Goal: Transaction & Acquisition: Purchase product/service

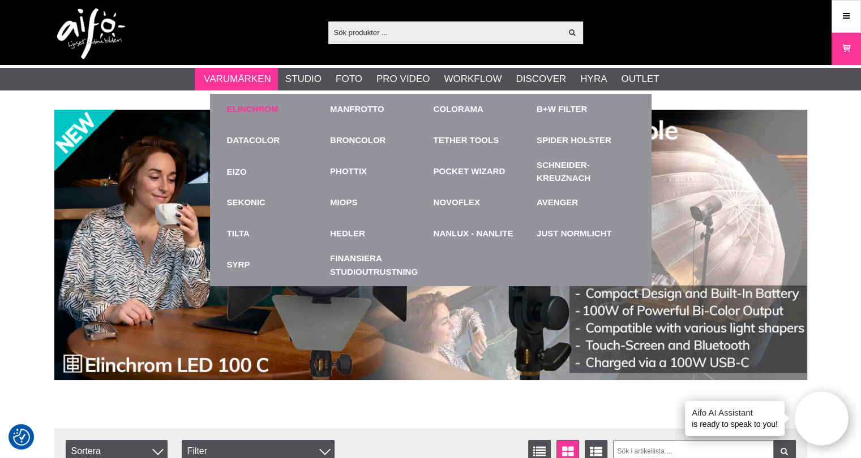
click at [248, 107] on link "Elinchrom" at bounding box center [253, 109] width 52 height 13
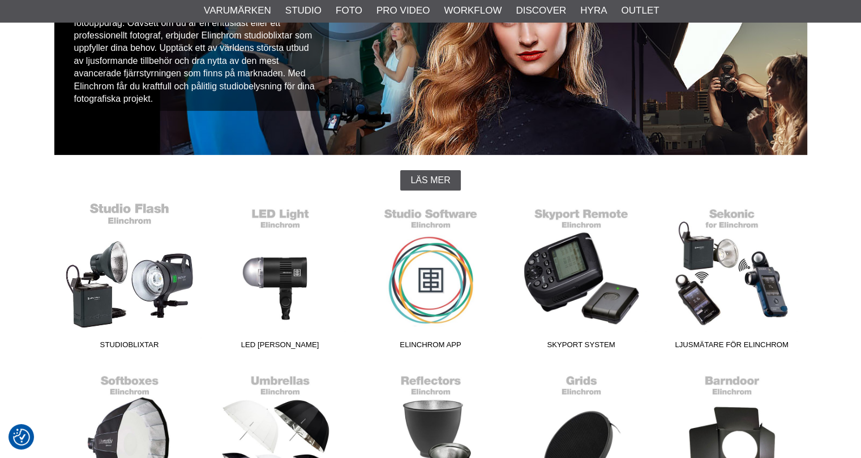
scroll to position [170, 0]
click at [149, 303] on link "Studioblixtar" at bounding box center [129, 278] width 151 height 153
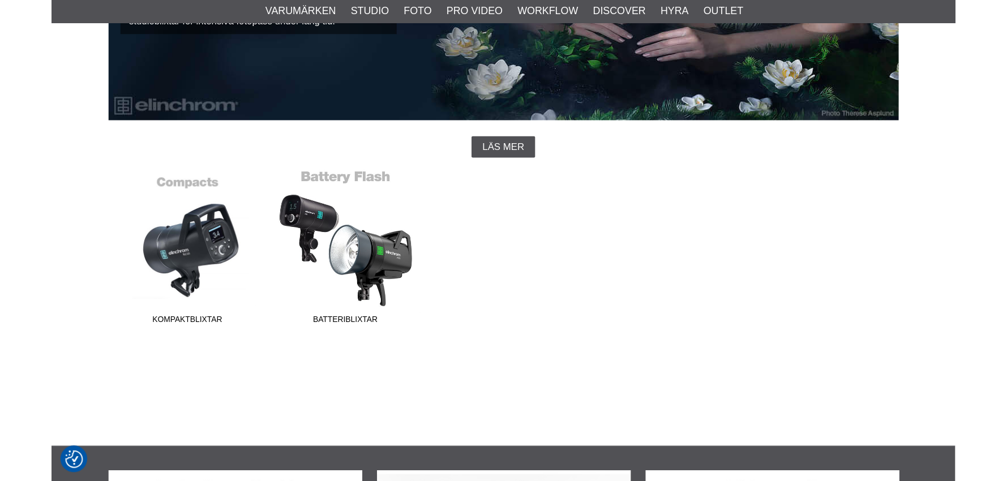
scroll to position [226, 0]
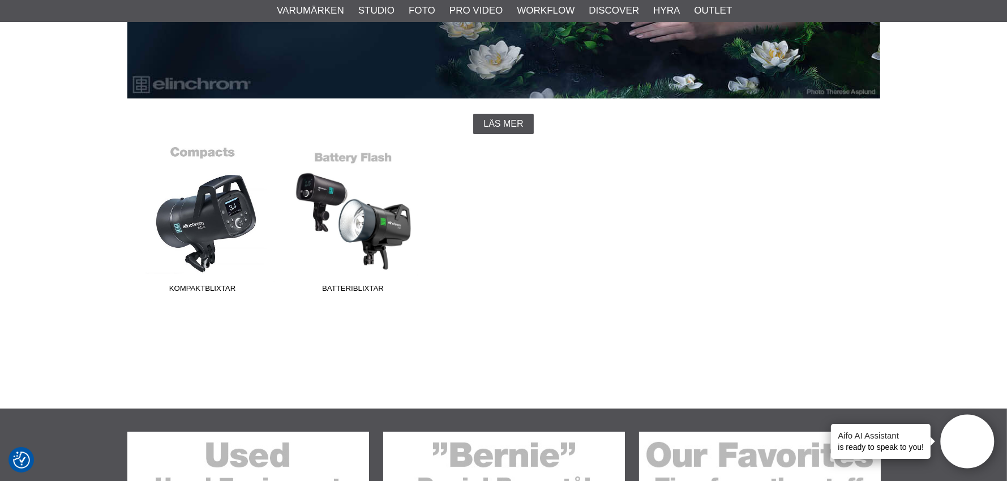
click at [220, 227] on link "Kompaktblixtar" at bounding box center [202, 221] width 151 height 153
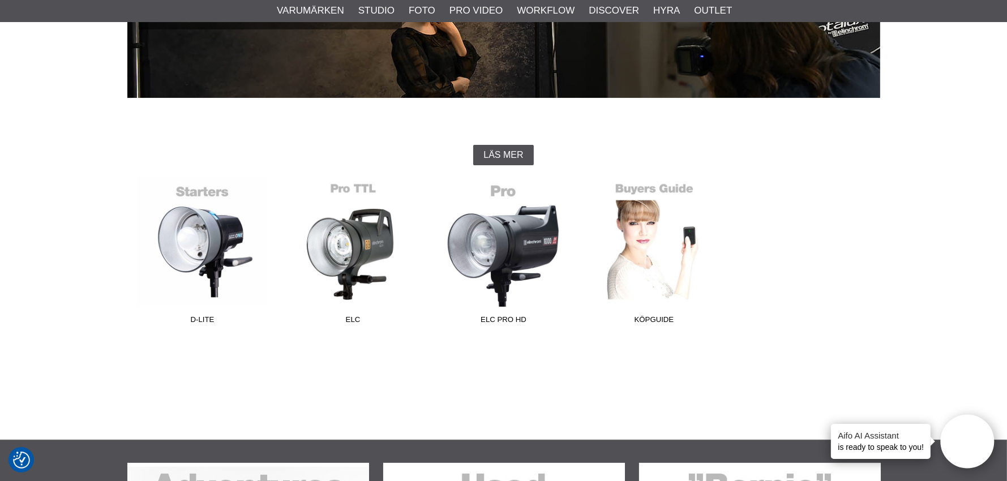
scroll to position [283, 0]
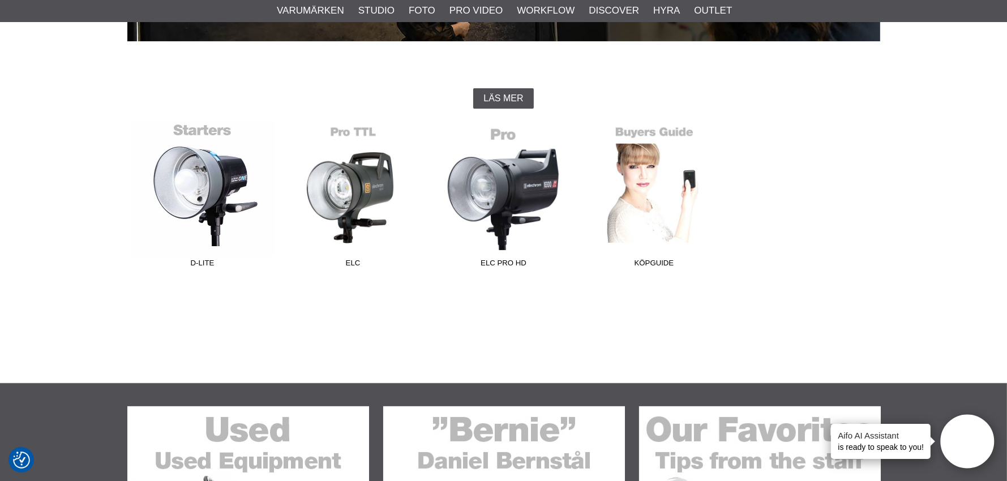
click at [228, 173] on link "D-Lite" at bounding box center [202, 196] width 151 height 153
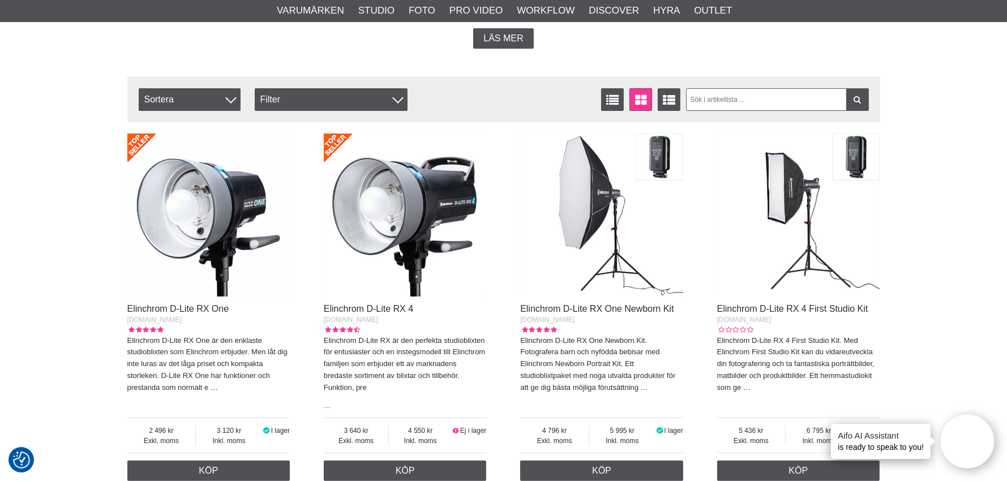
scroll to position [340, 0]
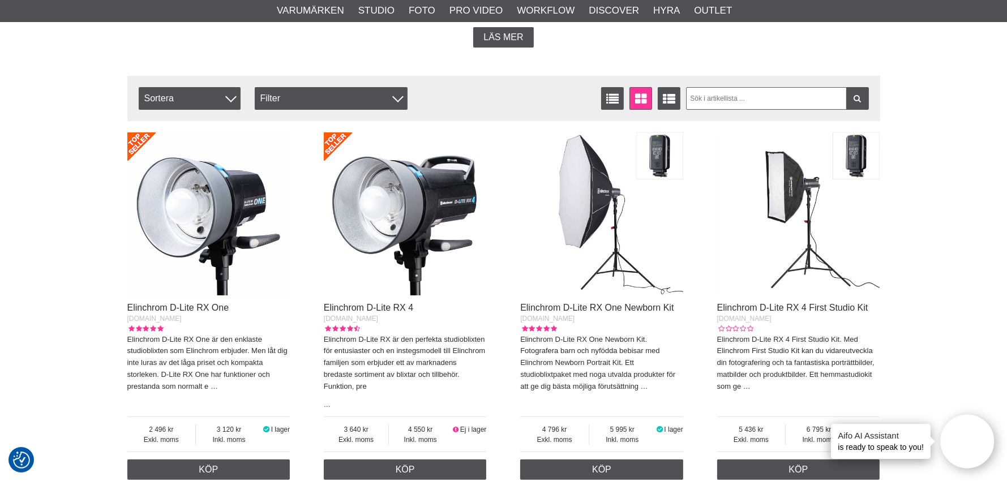
click at [421, 230] on img at bounding box center [405, 213] width 163 height 163
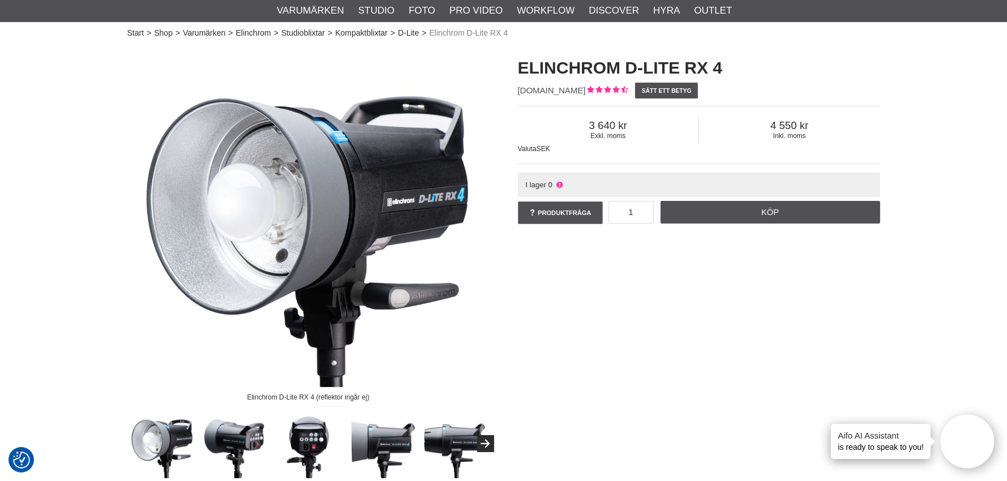
scroll to position [57, 0]
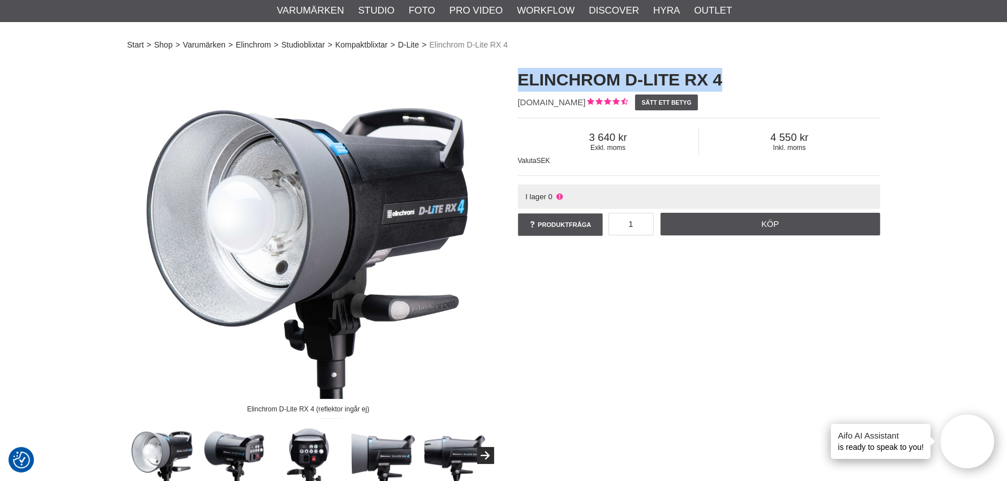
drag, startPoint x: 726, startPoint y: 78, endPoint x: 522, endPoint y: 70, distance: 203.9
click at [522, 70] on h1 "Elinchrom D-Lite RX 4" at bounding box center [699, 80] width 362 height 24
copy h1 "Elinchrom D-Lite RX 4"
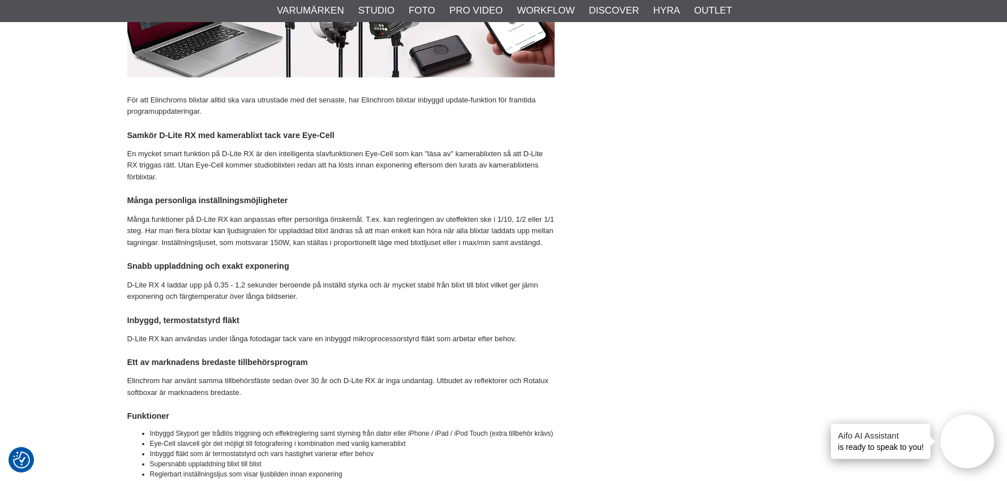
scroll to position [1358, 0]
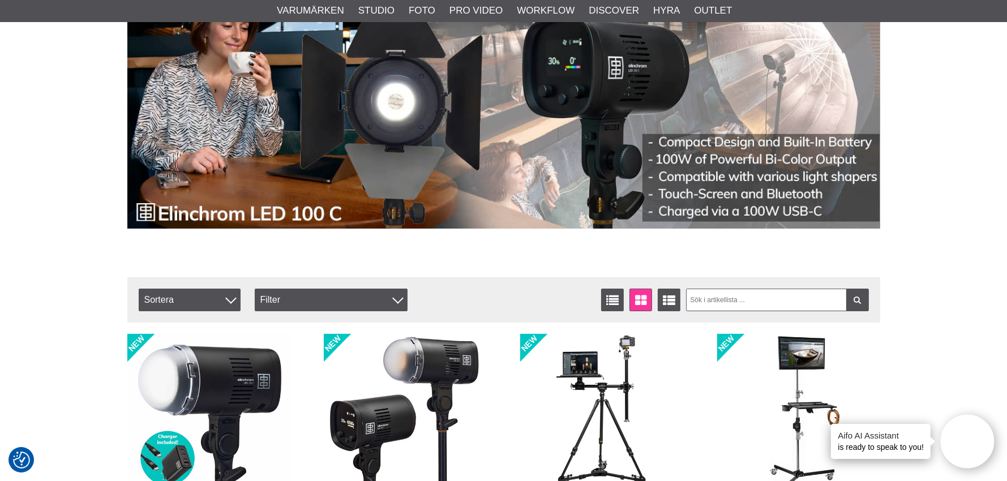
scroll to position [57, 0]
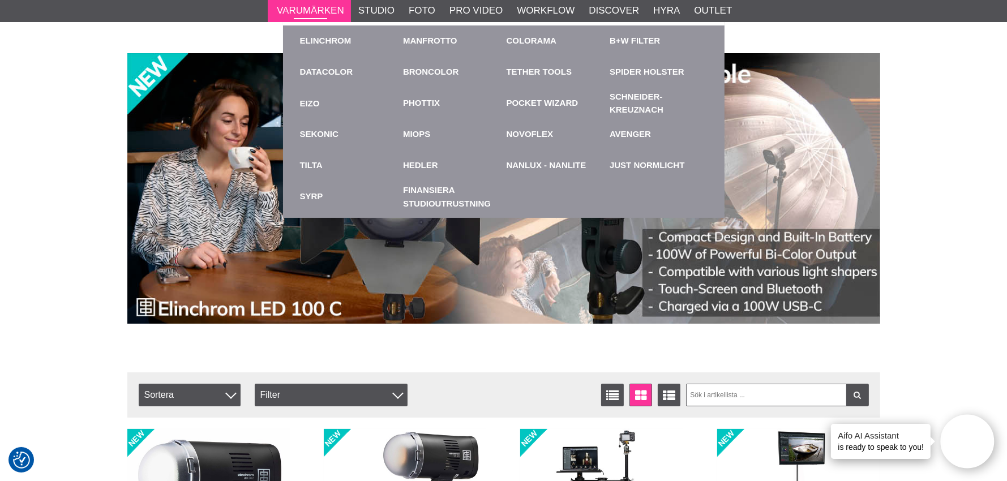
click at [315, 7] on link "Varumärken" at bounding box center [310, 10] width 67 height 15
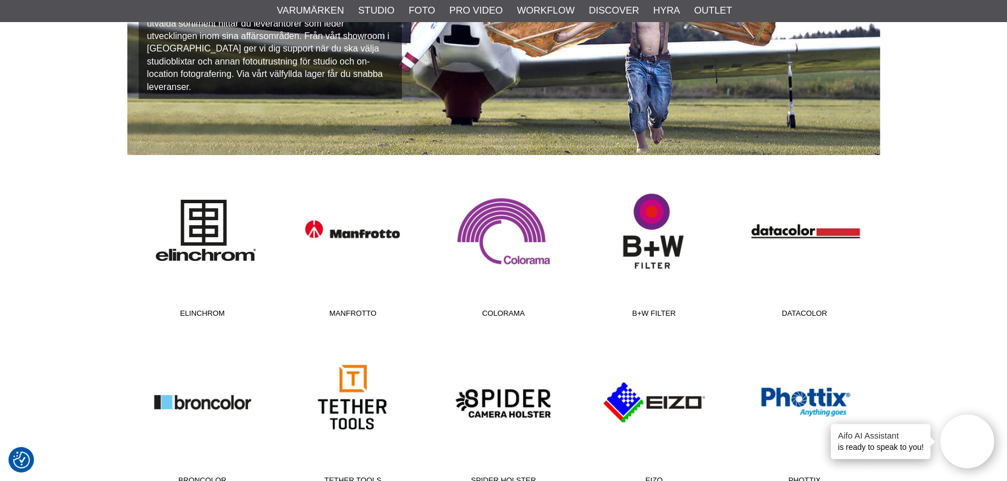
scroll to position [170, 0]
click at [185, 215] on link "Elinchrom" at bounding box center [202, 246] width 151 height 153
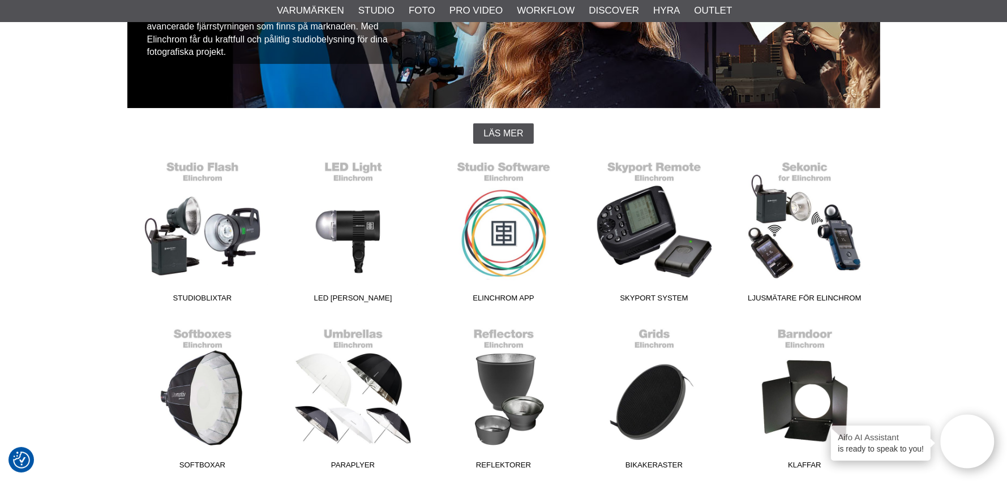
scroll to position [283, 0]
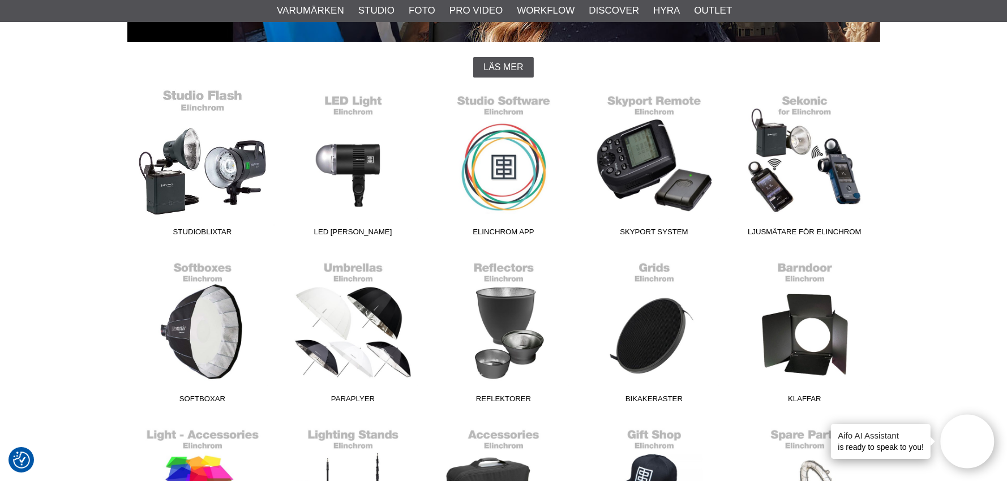
click at [205, 178] on link "Studioblixtar" at bounding box center [202, 165] width 151 height 153
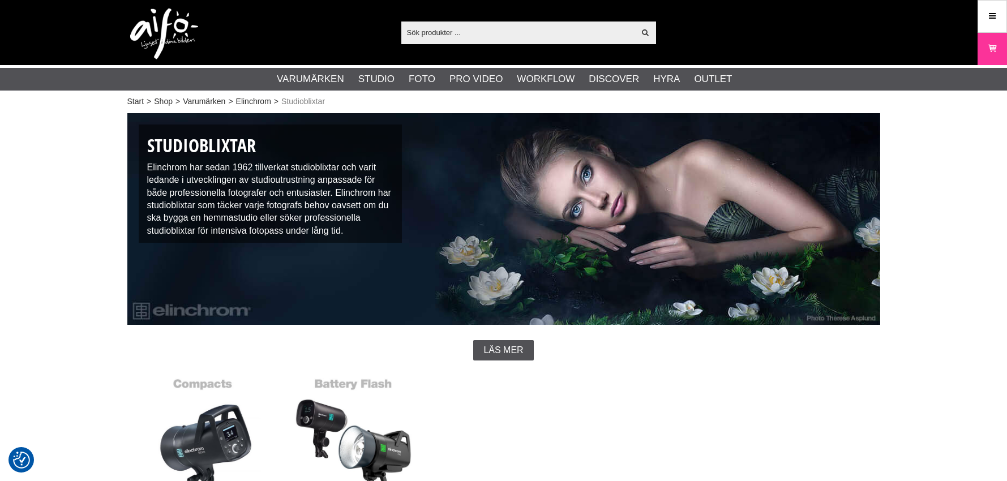
checkbox input "true"
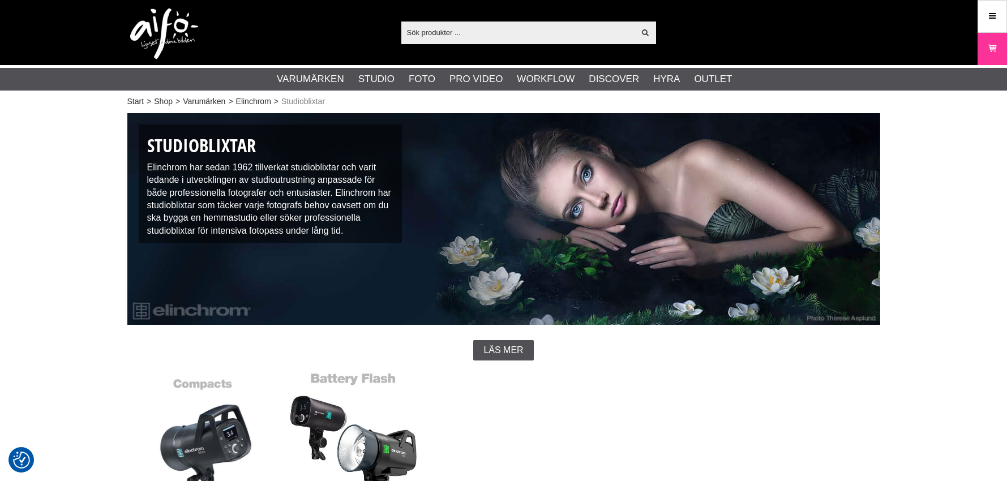
scroll to position [283, 0]
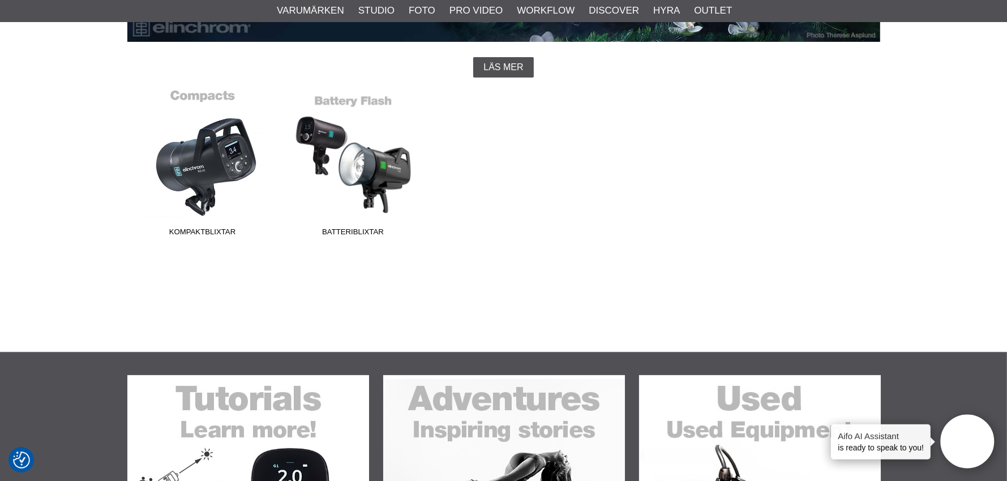
click at [235, 162] on link "Kompaktblixtar" at bounding box center [202, 165] width 151 height 153
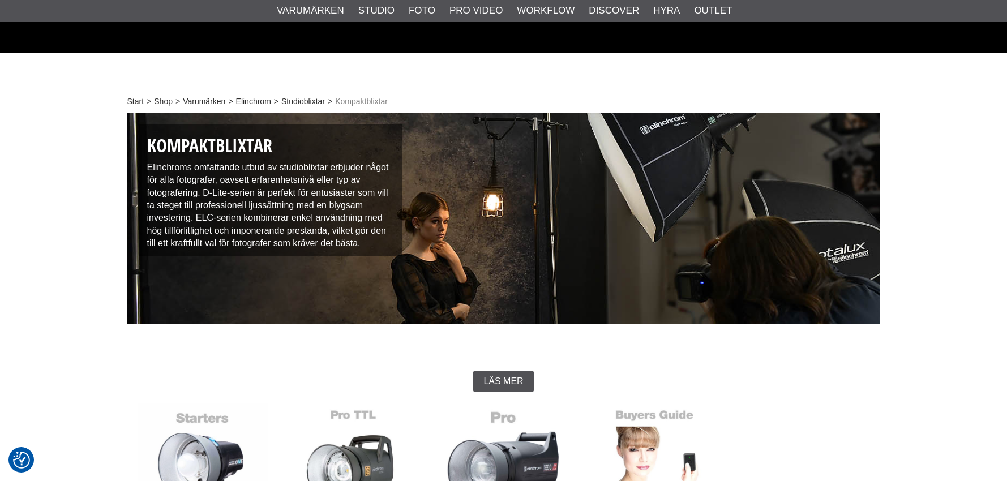
scroll to position [226, 0]
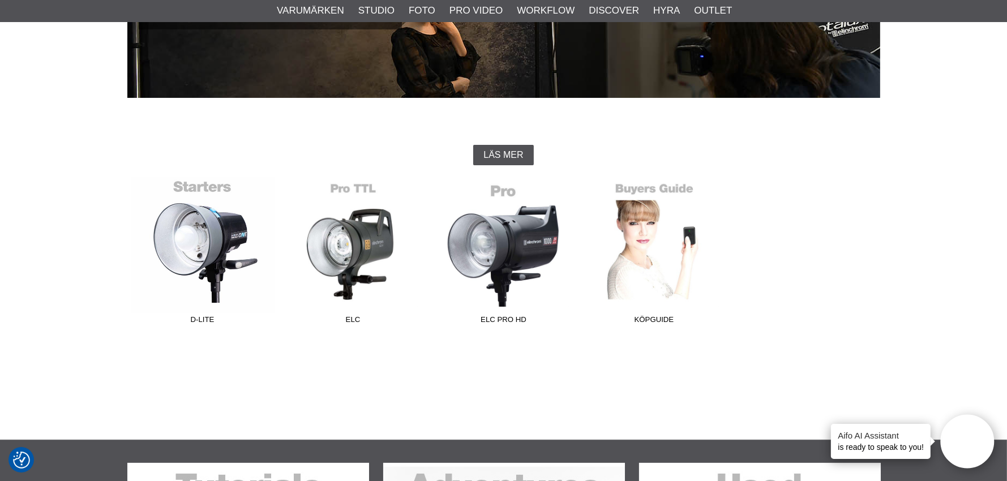
click at [215, 243] on link "D-Lite" at bounding box center [202, 253] width 151 height 153
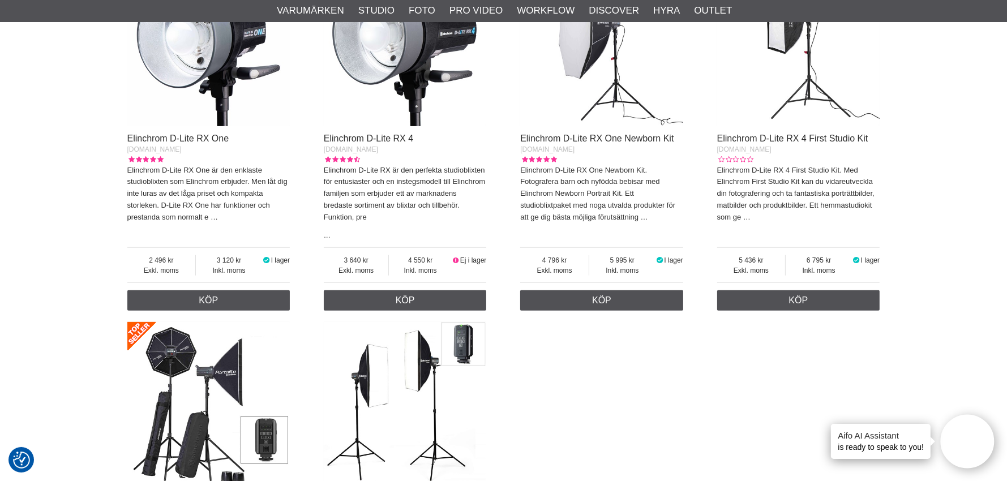
scroll to position [509, 0]
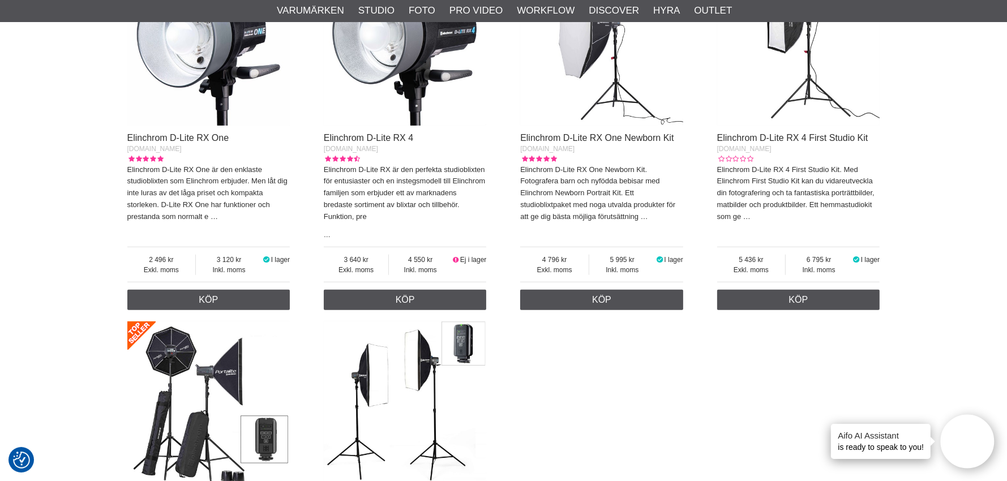
click at [392, 152] on div "[DOMAIN_NAME]" at bounding box center [405, 149] width 163 height 10
click at [384, 139] on link "Elinchrom D-Lite RX 4" at bounding box center [368, 138] width 89 height 10
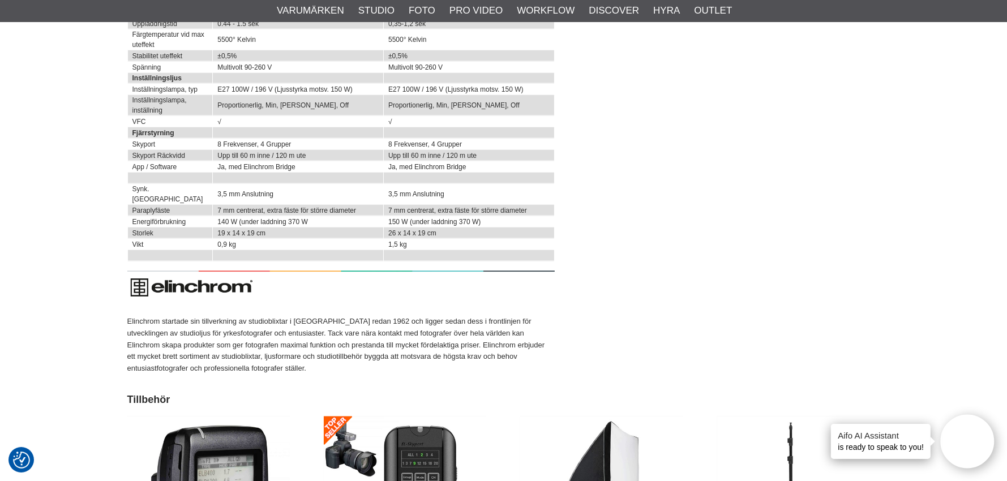
scroll to position [2094, 0]
